Goal: Find specific page/section

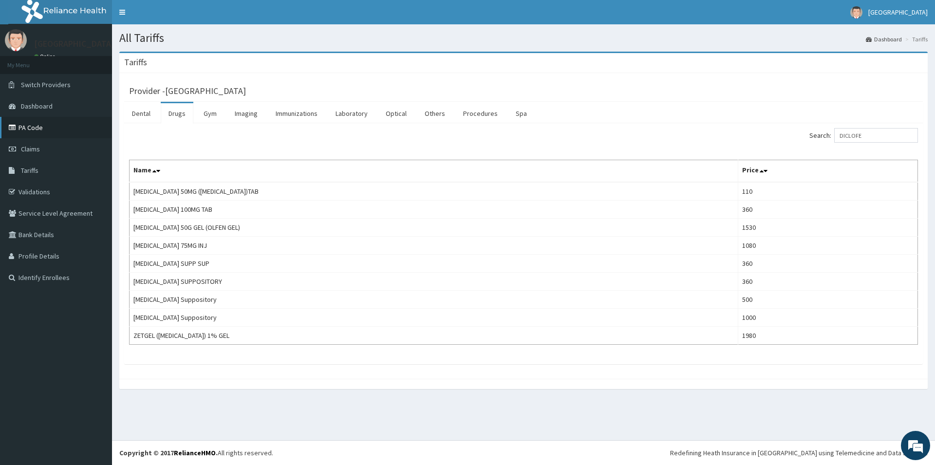
click at [61, 121] on link "PA Code" at bounding box center [56, 127] width 112 height 21
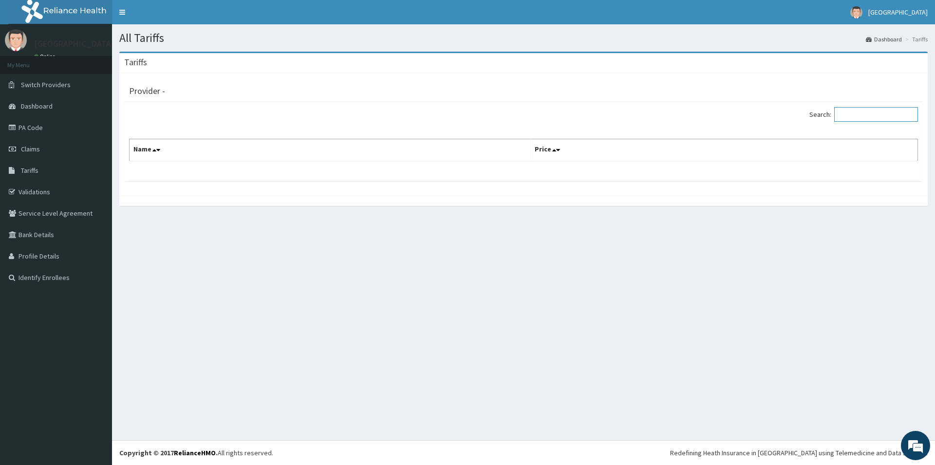
click at [875, 118] on input "Search:" at bounding box center [876, 114] width 84 height 15
type input "PA"
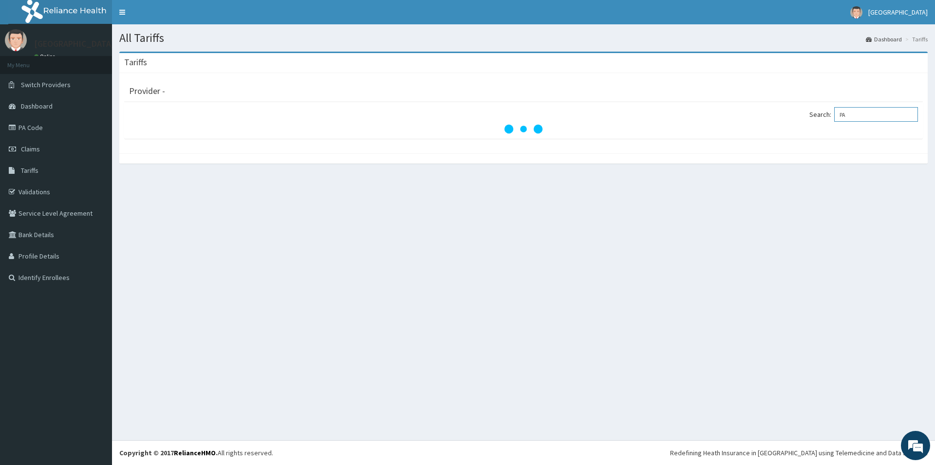
drag, startPoint x: 857, startPoint y: 117, endPoint x: 817, endPoint y: 135, distance: 43.8
click at [834, 122] on input "PA" at bounding box center [876, 114] width 84 height 15
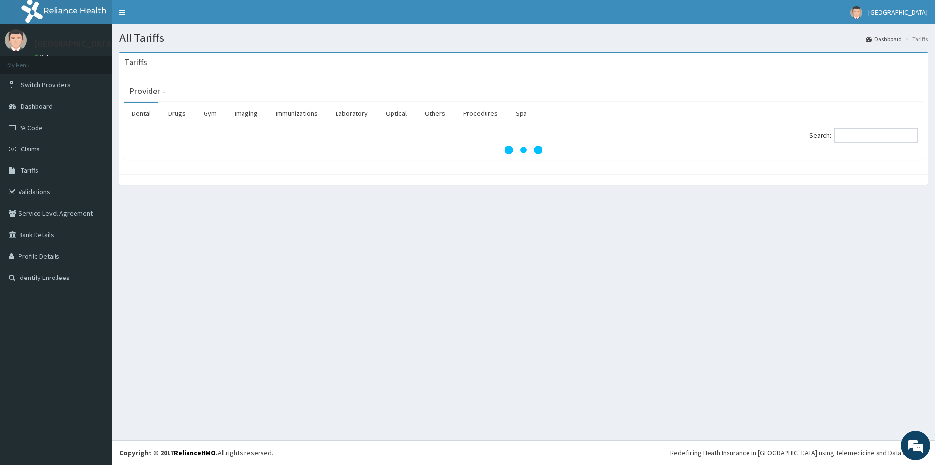
click at [179, 117] on link "Drugs" at bounding box center [177, 113] width 33 height 20
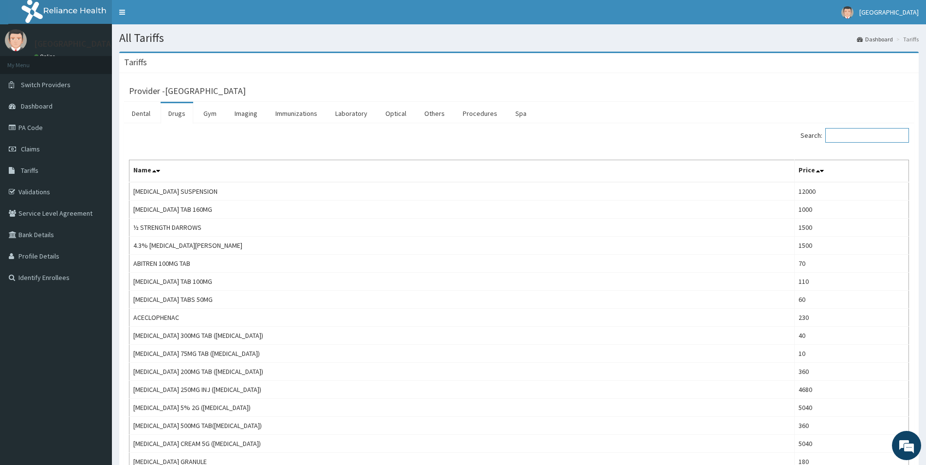
click at [847, 134] on input "Search:" at bounding box center [868, 135] width 84 height 15
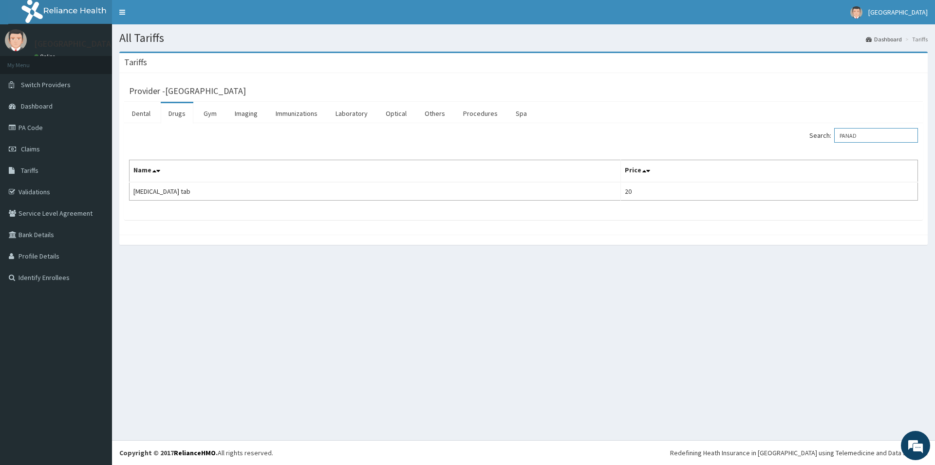
drag, startPoint x: 868, startPoint y: 136, endPoint x: 765, endPoint y: 138, distance: 102.7
click at [834, 138] on input "PANAD" at bounding box center [876, 135] width 84 height 15
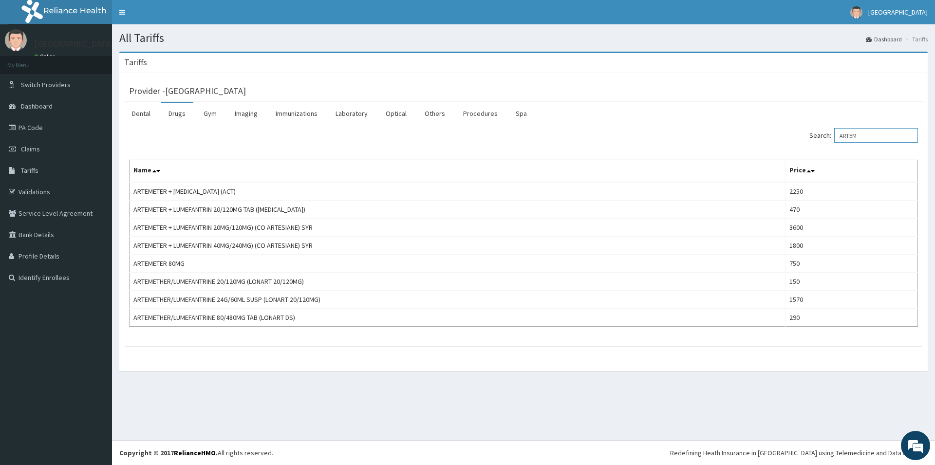
drag, startPoint x: 850, startPoint y: 142, endPoint x: 786, endPoint y: 153, distance: 65.1
click at [834, 143] on input "ARTEM" at bounding box center [876, 135] width 84 height 15
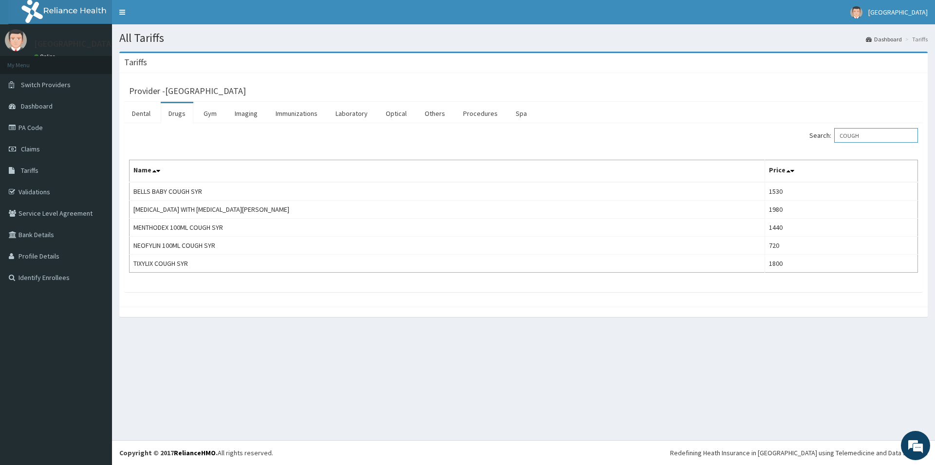
type input "COUGH"
